Goal: Information Seeking & Learning: Learn about a topic

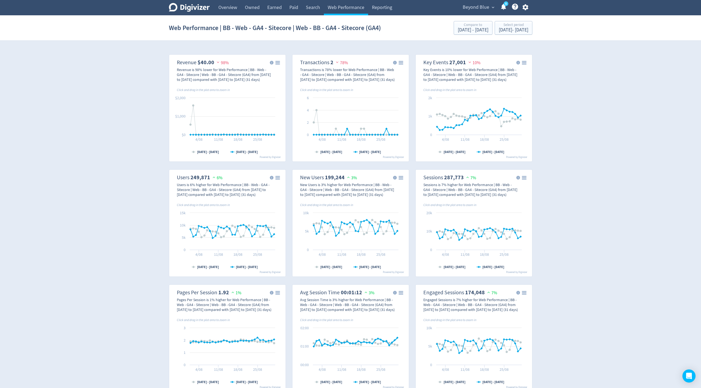
select select "eCommerce"
click at [229, 6] on link "Overview" at bounding box center [227, 7] width 27 height 15
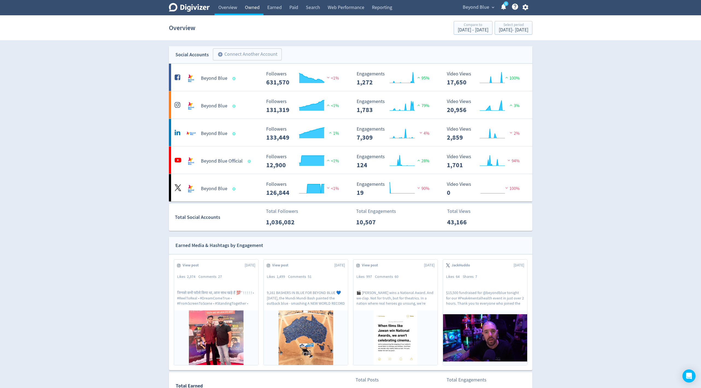
click at [248, 10] on link "Owned" at bounding box center [252, 7] width 22 height 15
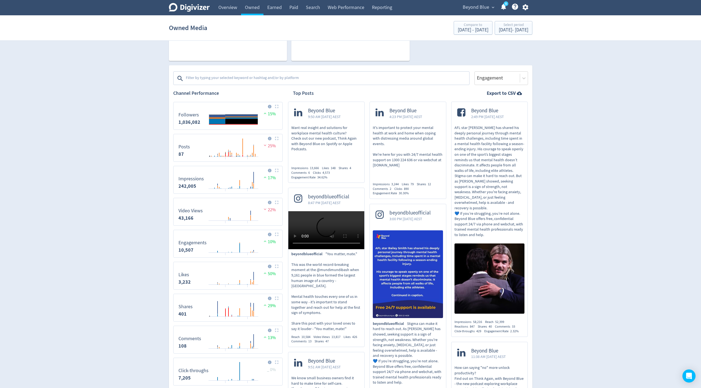
scroll to position [148, 0]
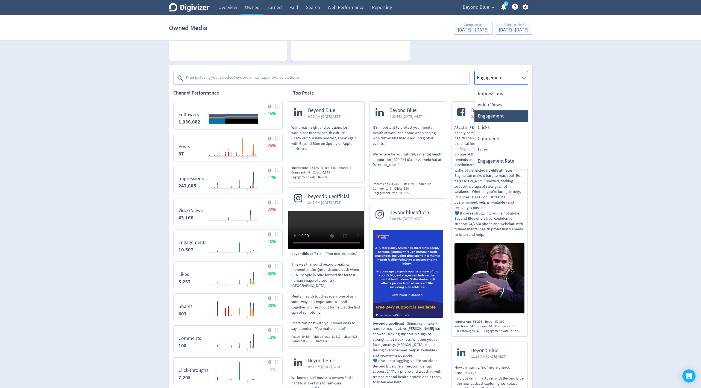
click at [499, 72] on div "Engagement" at bounding box center [501, 78] width 54 height 14
click at [495, 105] on div "Video Views" at bounding box center [501, 104] width 54 height 11
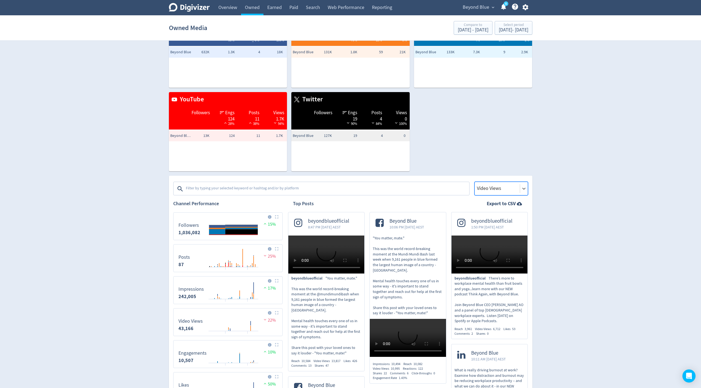
scroll to position [20, 0]
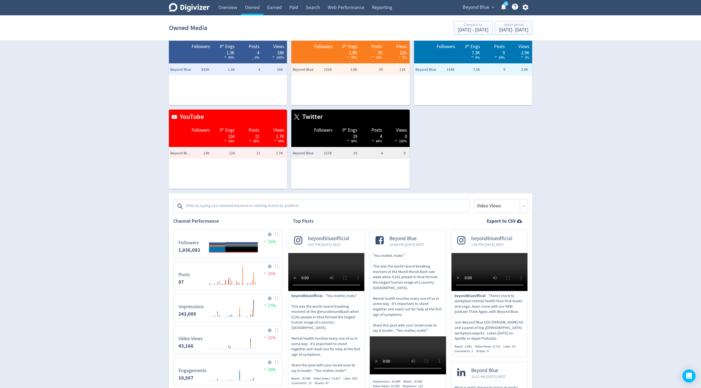
click at [267, 201] on textarea at bounding box center [326, 206] width 283 height 11
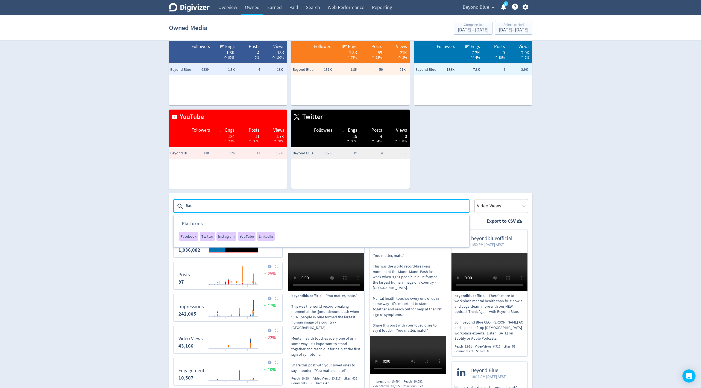
type textarea "Bash"
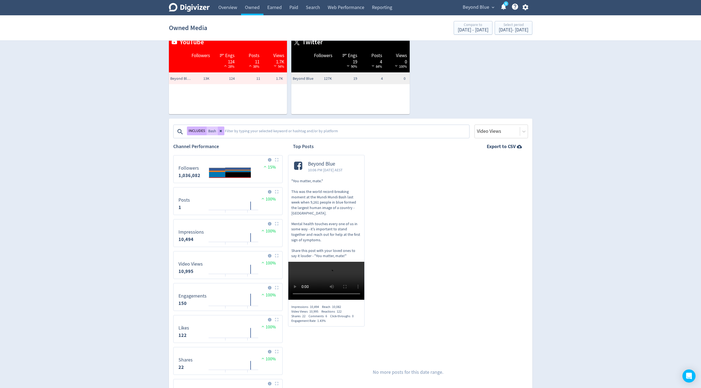
scroll to position [101, 0]
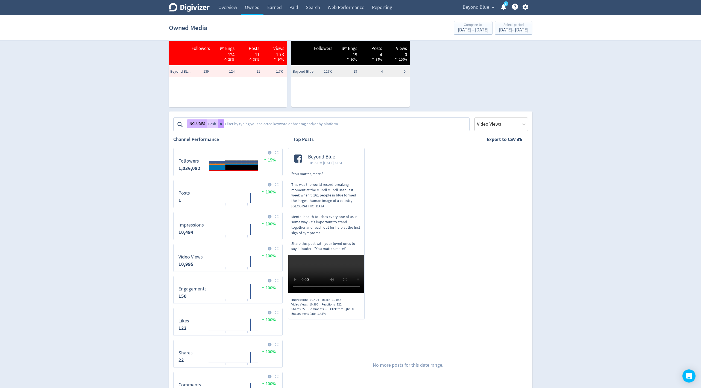
click at [221, 121] on button at bounding box center [221, 123] width 7 height 9
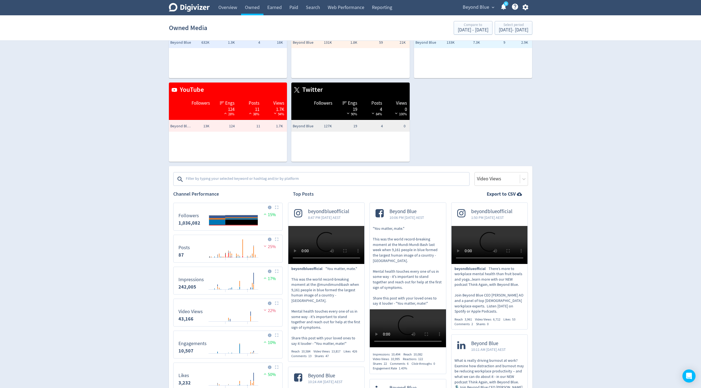
scroll to position [0, 0]
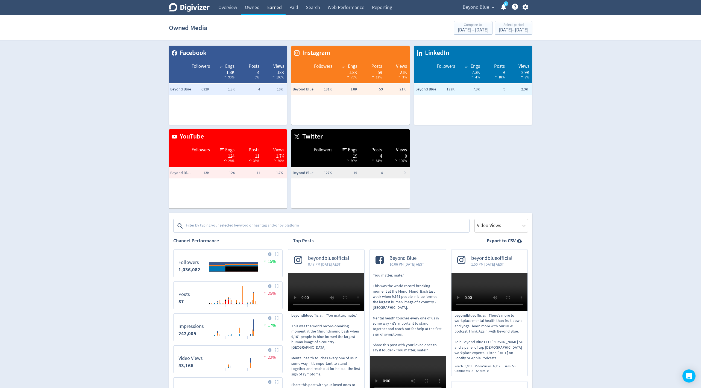
click at [273, 9] on link "Earned" at bounding box center [274, 7] width 22 height 15
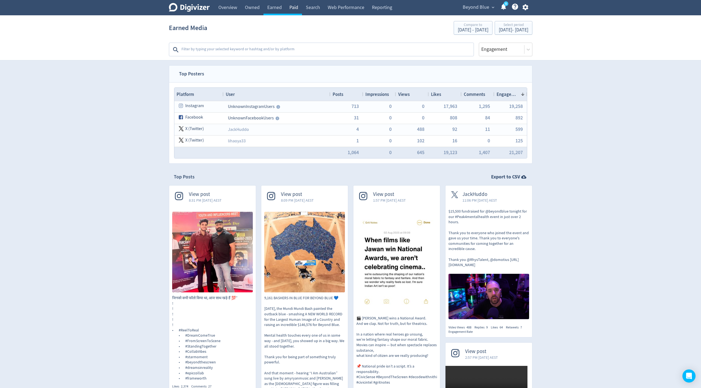
click at [295, 8] on link "Paid" at bounding box center [293, 7] width 16 height 15
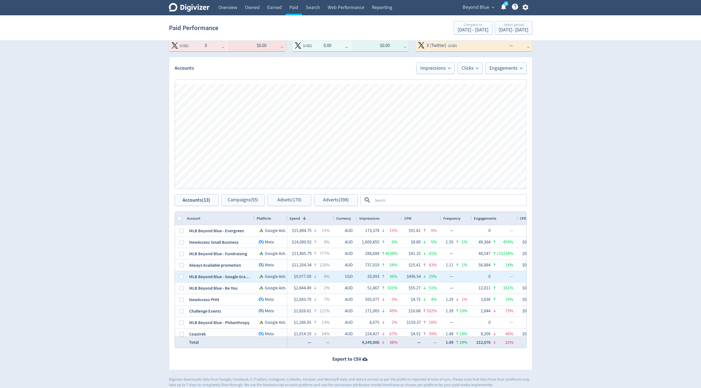
scroll to position [20, 0]
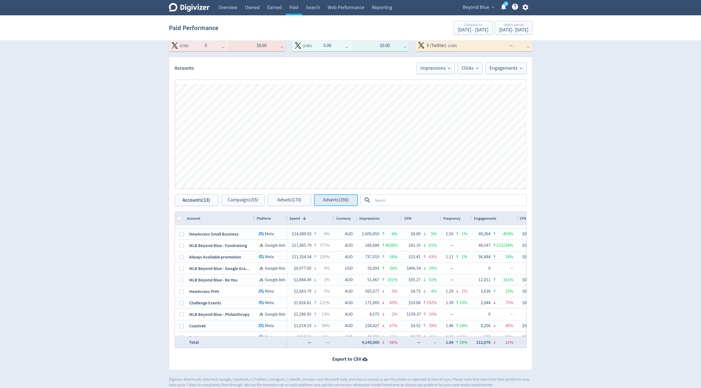
click at [338, 201] on span "Adverts (398)" at bounding box center [336, 200] width 26 height 5
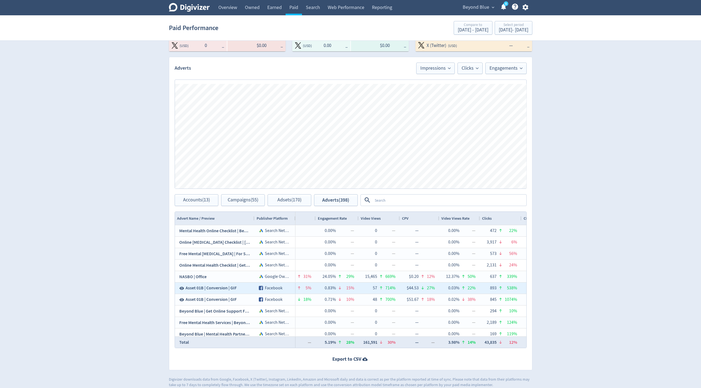
click at [207, 289] on span "Asset 01B | Conversion | GIF" at bounding box center [211, 288] width 51 height 6
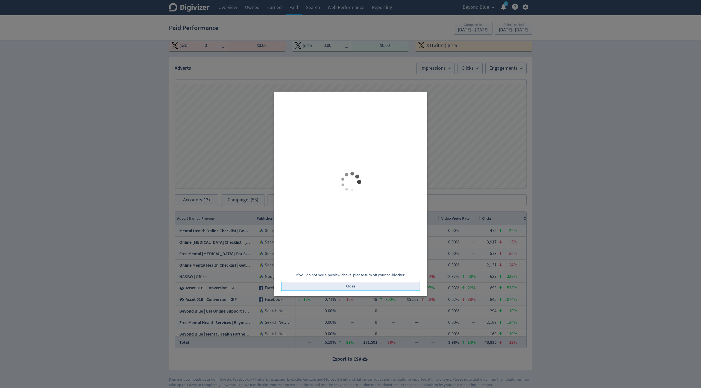
click at [333, 285] on button "Close" at bounding box center [350, 286] width 139 height 9
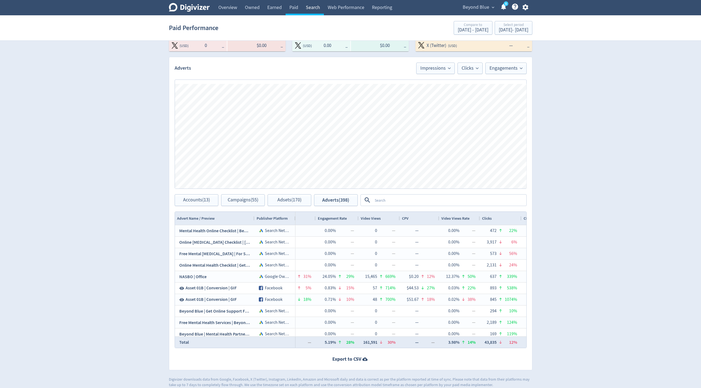
click at [317, 9] on link "Search" at bounding box center [313, 7] width 22 height 15
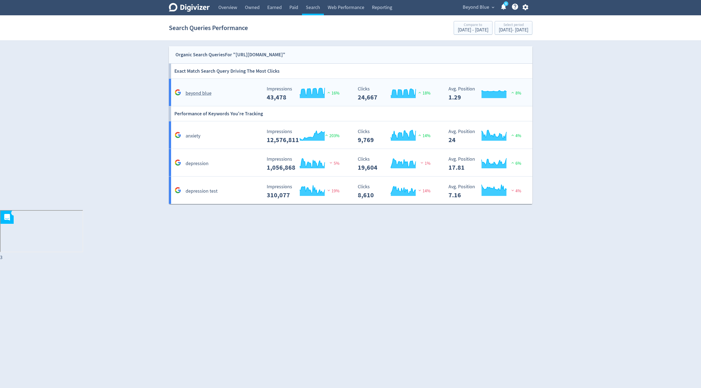
click at [338, 98] on rect "\a Impressions\a 43,478\a" at bounding box center [305, 93] width 82 height 14
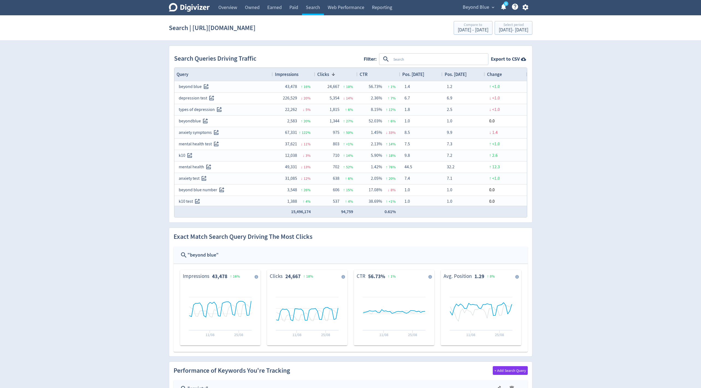
click at [289, 72] on span "Impressions" at bounding box center [286, 74] width 23 height 6
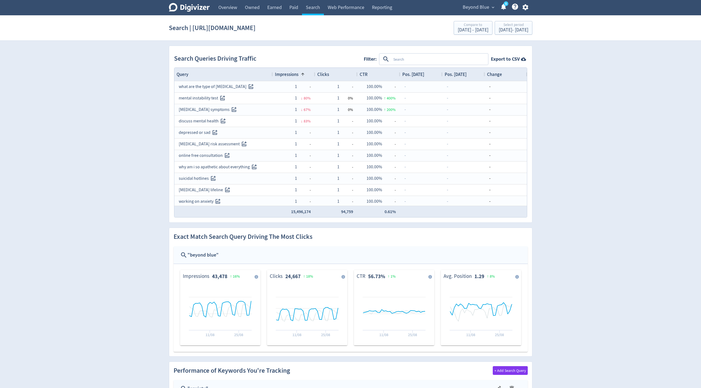
click at [289, 72] on span "Impressions" at bounding box center [286, 74] width 23 height 6
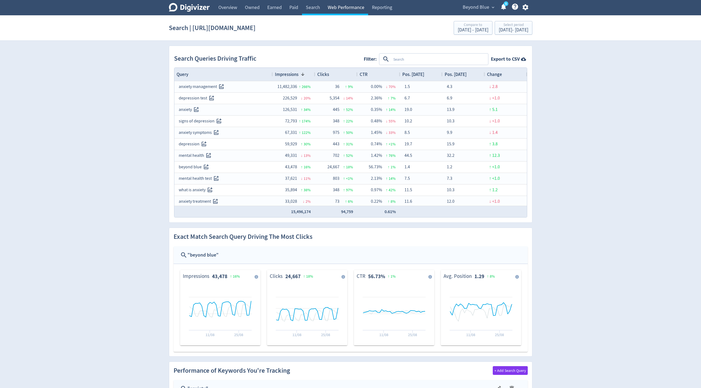
click at [348, 10] on link "Web Performance" at bounding box center [346, 7] width 44 height 15
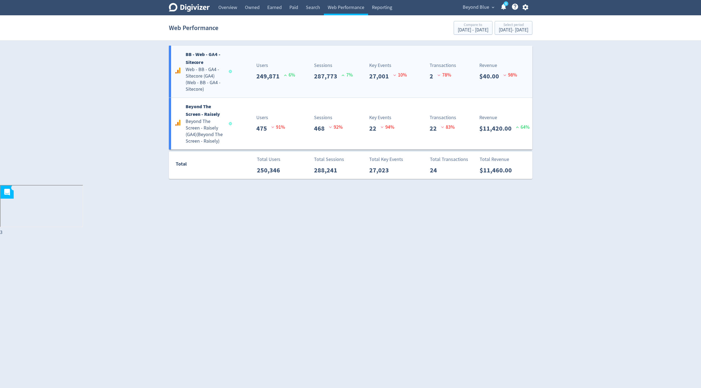
click at [320, 90] on div "BB - Web - GA4 - Sitecore Web - BB - GA4 - Sitecore (GA4) ( Web - BB - GA4 - Si…" at bounding box center [350, 72] width 363 height 52
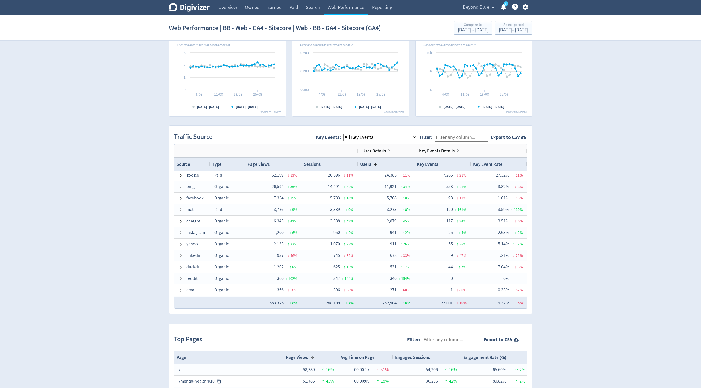
click at [360, 134] on select "All Key Events eCommerce p_000 na_enquiry_submission_gold_coast checklist_submi…" at bounding box center [380, 137] width 74 height 7
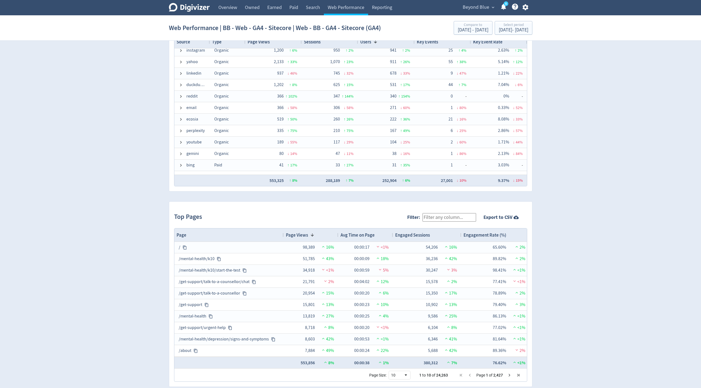
click at [526, 7] on icon "button" at bounding box center [525, 7] width 6 height 6
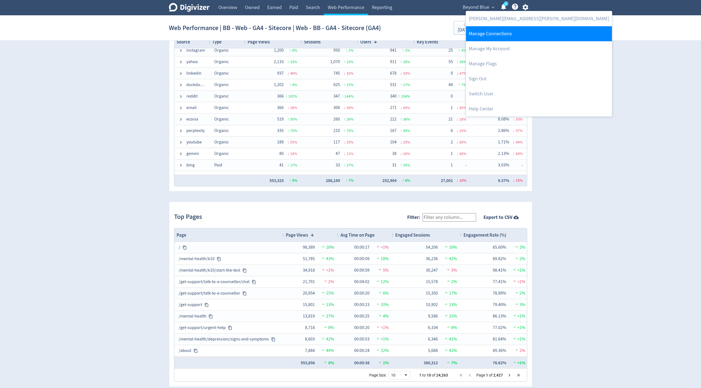
click at [510, 30] on link "Manage Connections" at bounding box center [539, 33] width 146 height 15
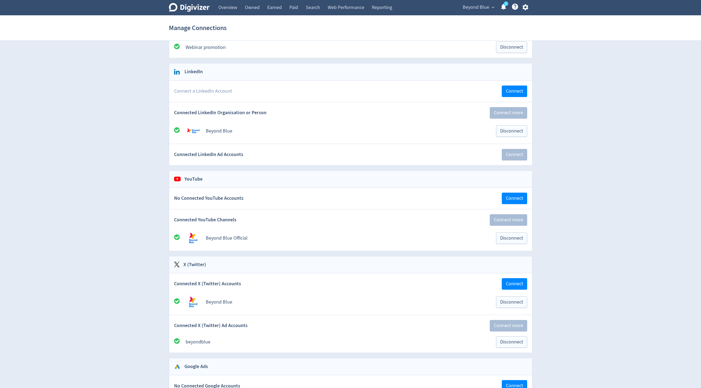
click at [487, 8] on span "Beyond Blue" at bounding box center [476, 7] width 27 height 9
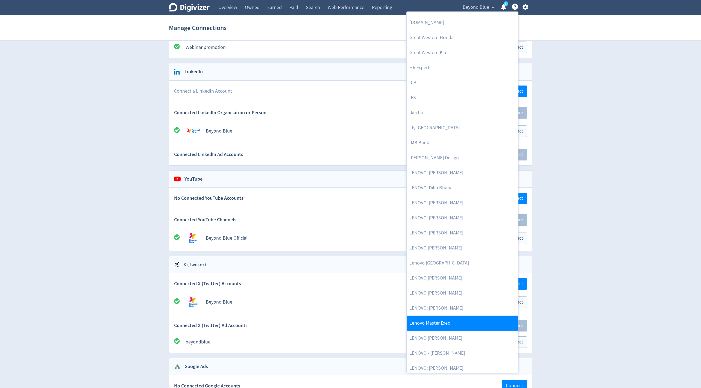
click at [444, 322] on link "Lenovo Master Exec" at bounding box center [462, 323] width 111 height 15
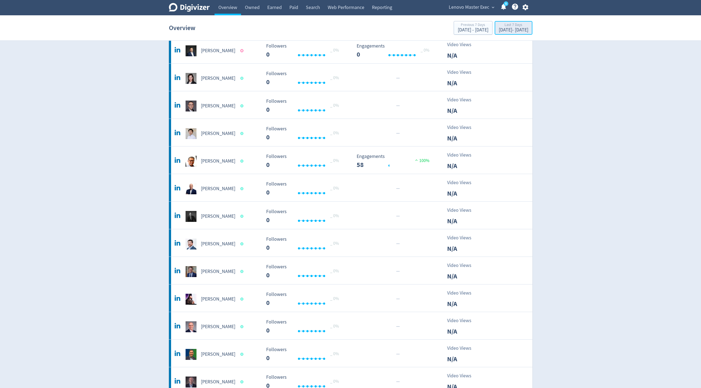
click at [494, 21] on button "Last 7 Days [DATE] - [DATE]" at bounding box center [513, 28] width 38 height 14
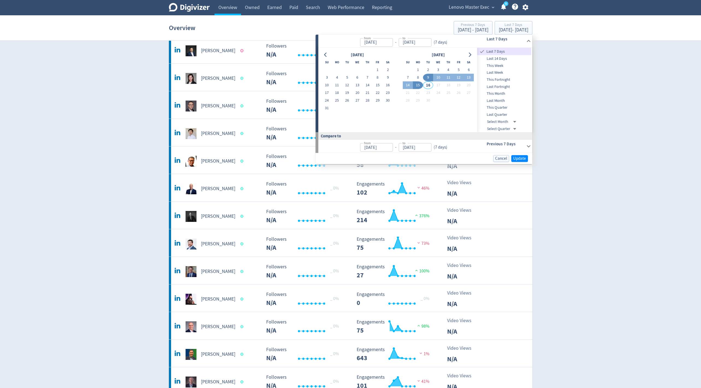
click at [504, 99] on span "Last Month" at bounding box center [504, 101] width 54 height 6
type input "[DATE]"
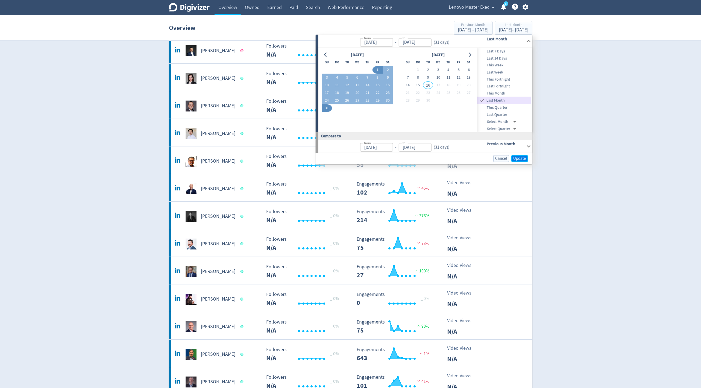
click at [522, 158] on span "Update" at bounding box center [519, 159] width 13 height 4
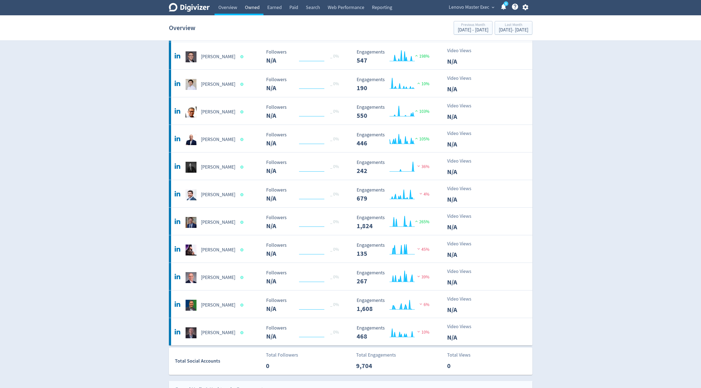
click at [253, 10] on link "Owned" at bounding box center [252, 7] width 22 height 15
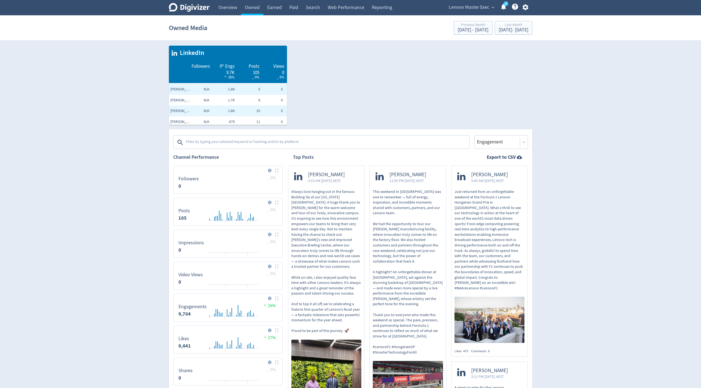
click at [273, 142] on textarea at bounding box center [326, 142] width 283 height 11
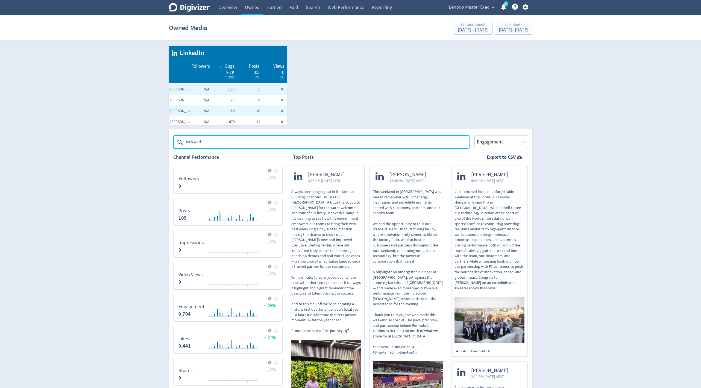
type textarea "tech world"
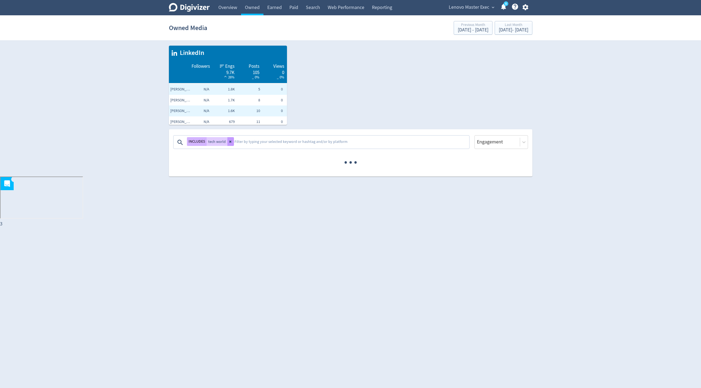
click at [228, 144] on button at bounding box center [230, 141] width 7 height 9
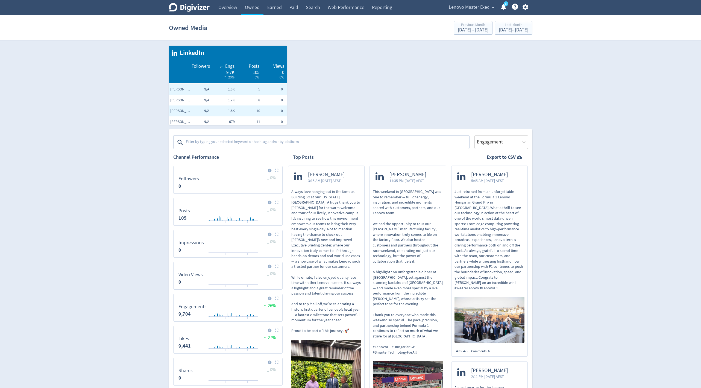
click at [223, 143] on textarea at bounding box center [326, 142] width 283 height 11
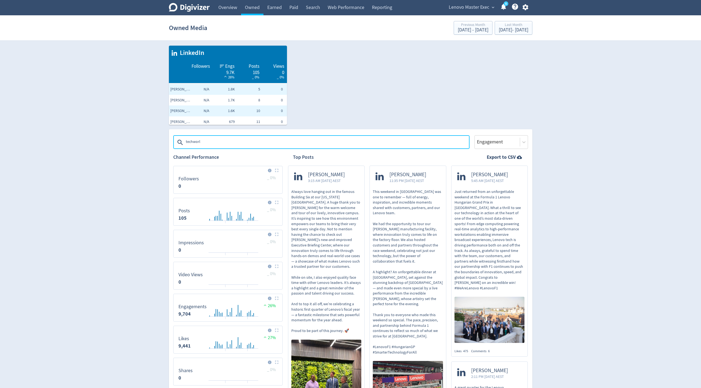
type textarea "techworld"
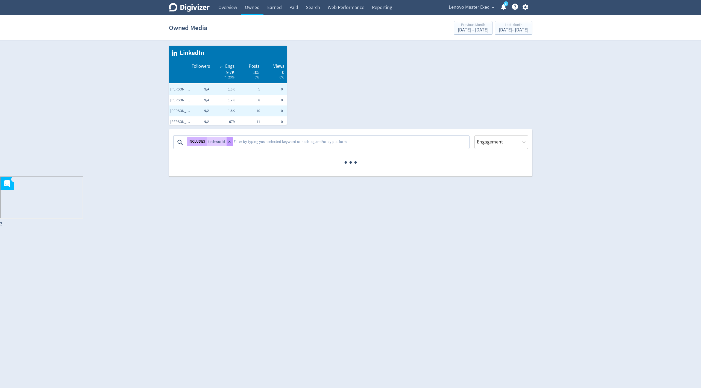
click at [229, 142] on icon at bounding box center [229, 142] width 2 height 2
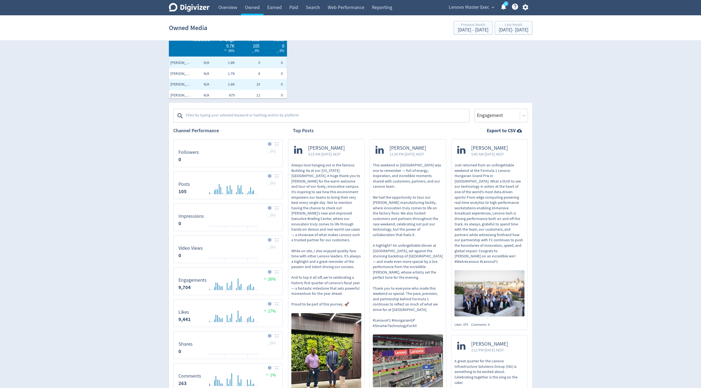
scroll to position [34, 0]
